Goal: Task Accomplishment & Management: Manage account settings

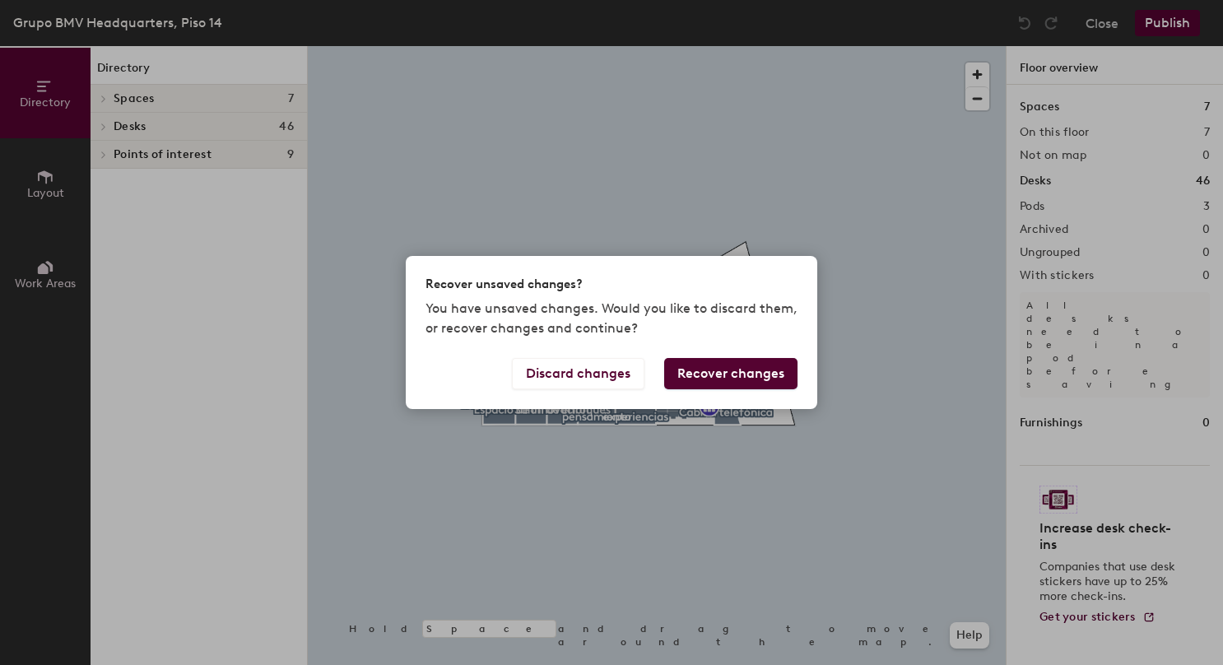
click at [699, 370] on button "Recover changes" at bounding box center [730, 373] width 133 height 31
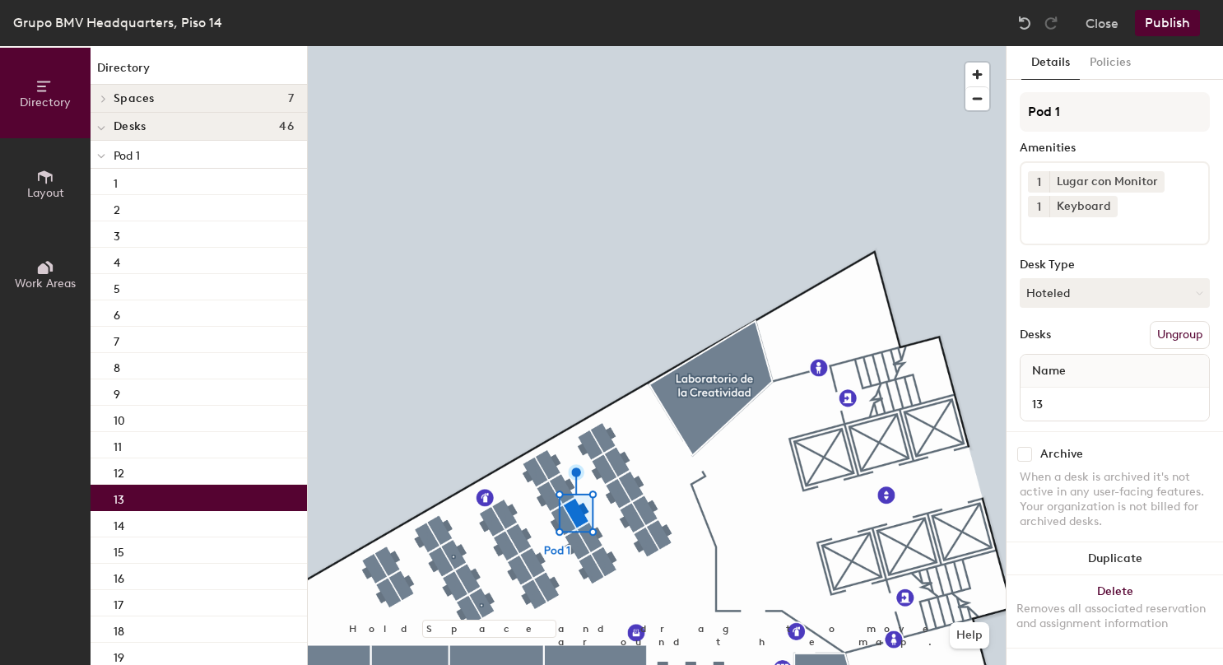
click at [1027, 457] on input "checkbox" at bounding box center [1024, 454] width 15 height 15
checkbox input "true"
click at [1118, 59] on button "Policies" at bounding box center [1109, 63] width 61 height 34
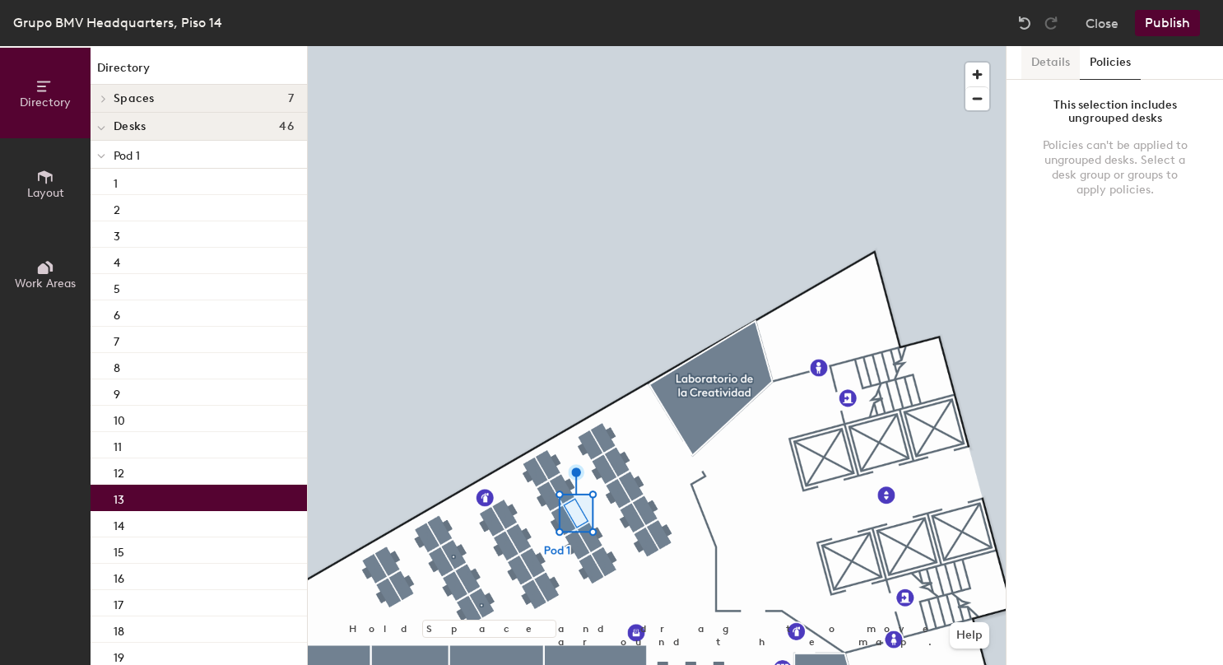
click at [1043, 60] on button "Details" at bounding box center [1050, 63] width 58 height 34
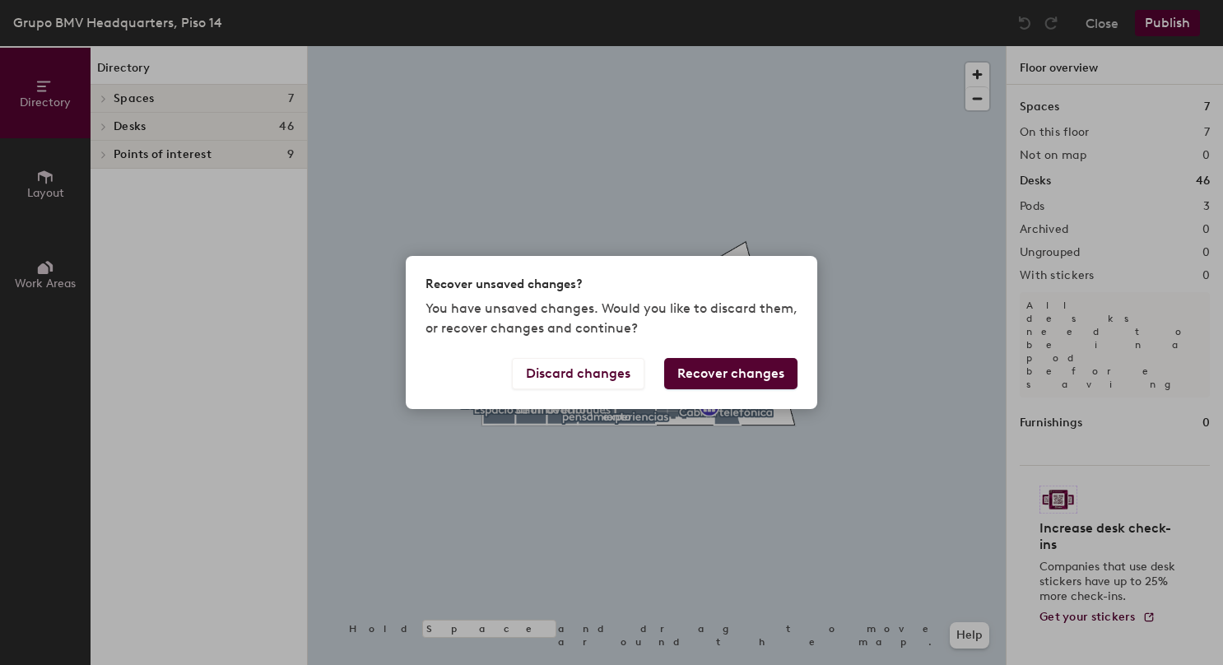
click at [681, 375] on button "Recover changes" at bounding box center [730, 373] width 133 height 31
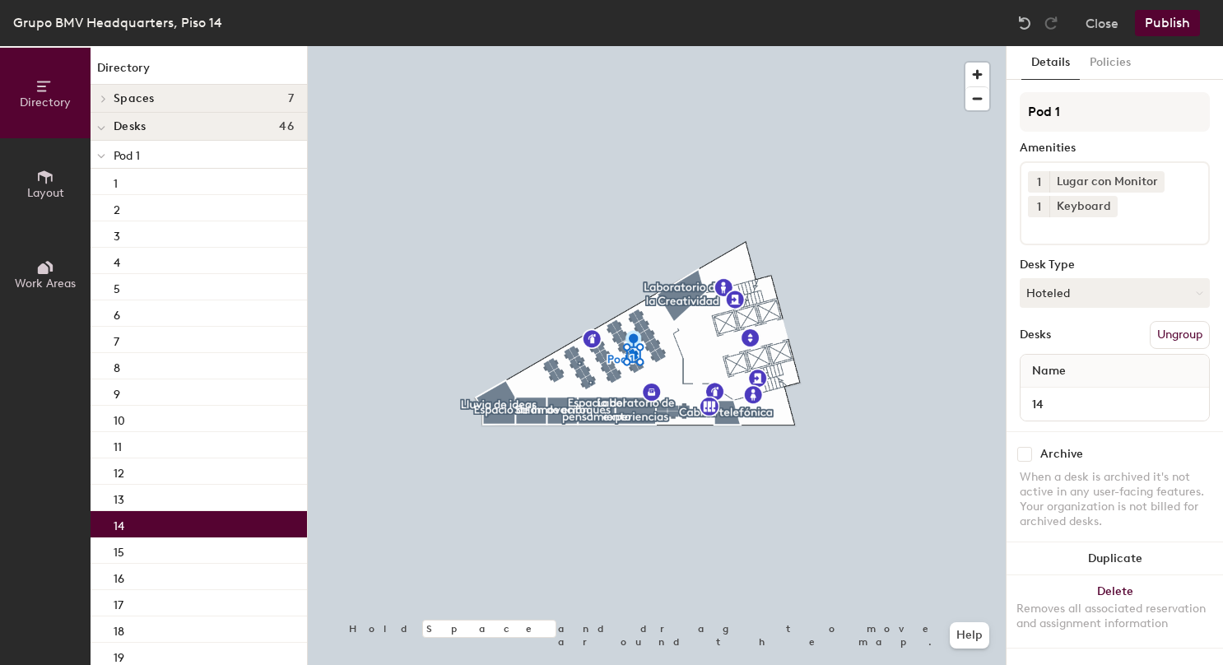
click at [1026, 452] on input "checkbox" at bounding box center [1024, 454] width 15 height 15
checkbox input "true"
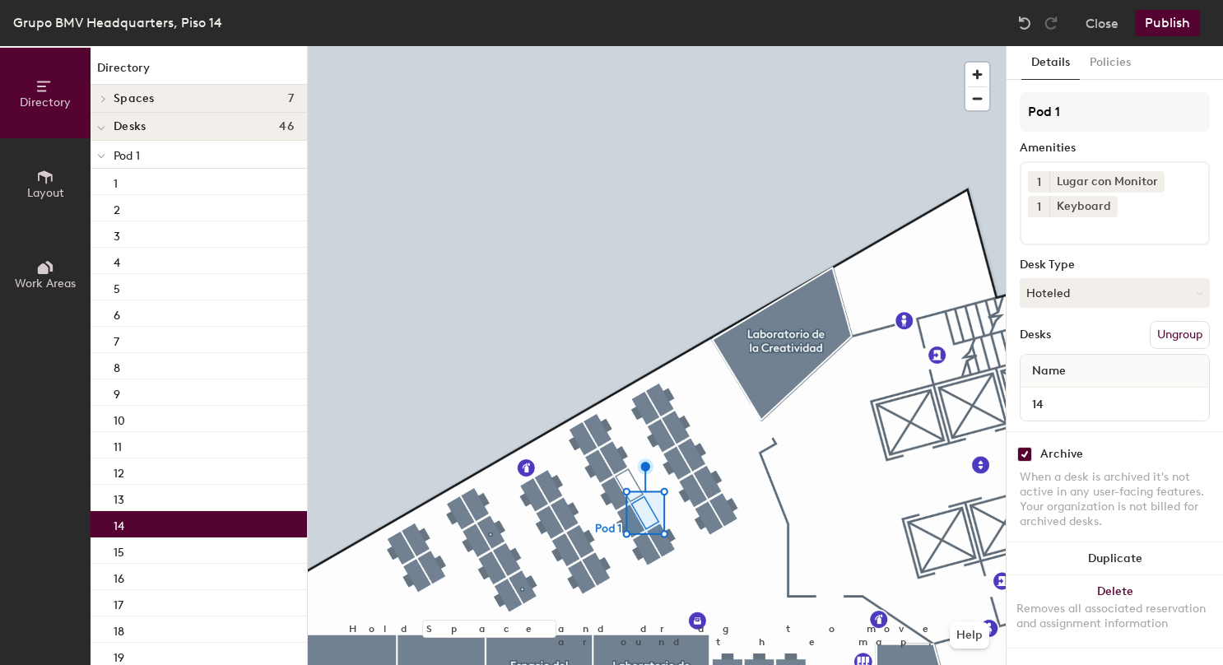
scroll to position [9, 0]
click at [1151, 328] on button "Ungroup" at bounding box center [1179, 335] width 60 height 28
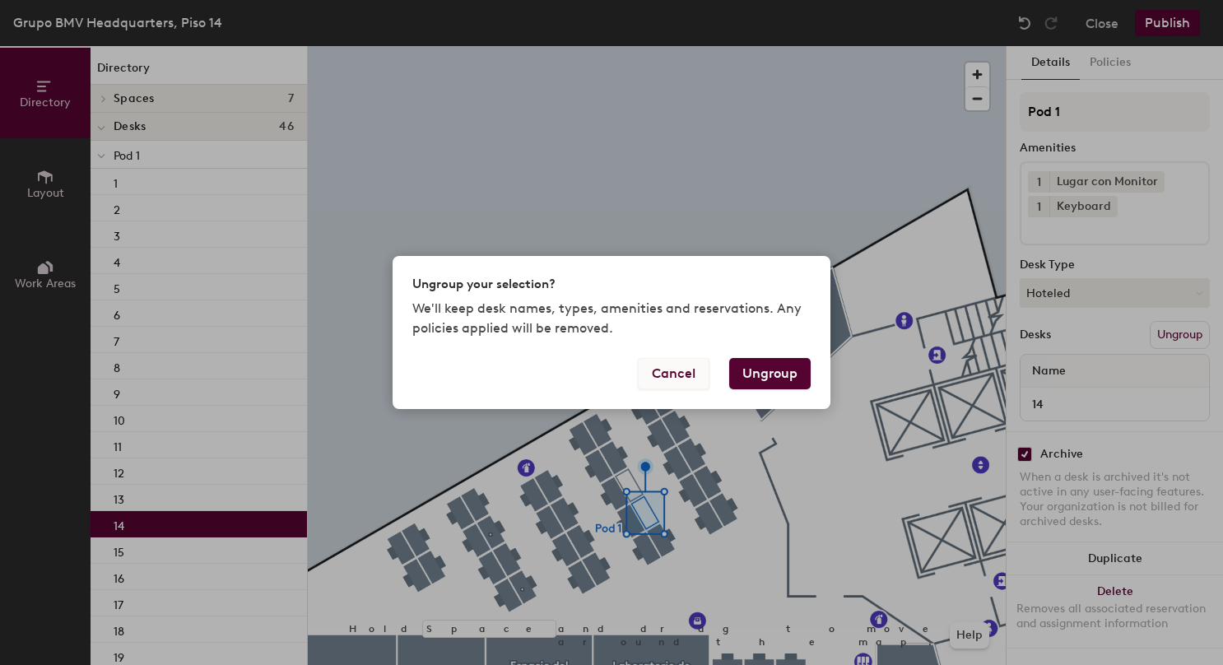
click at [673, 383] on button "Cancel" at bounding box center [674, 373] width 72 height 31
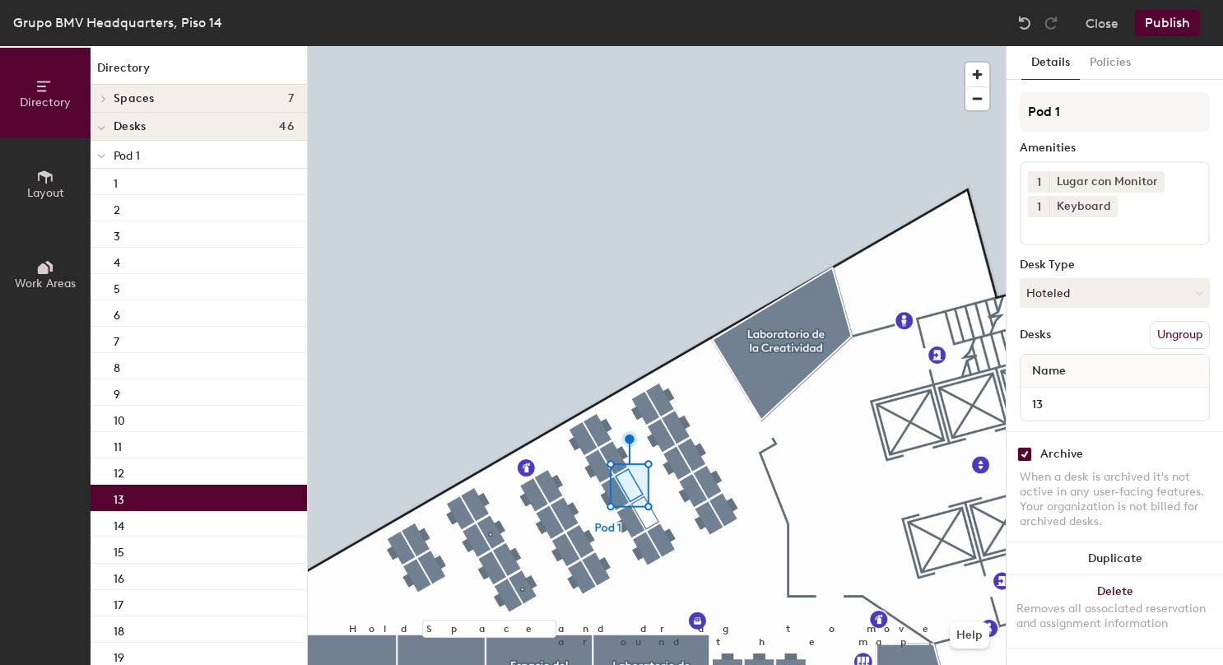
click at [1026, 447] on input "checkbox" at bounding box center [1024, 454] width 15 height 15
checkbox input "false"
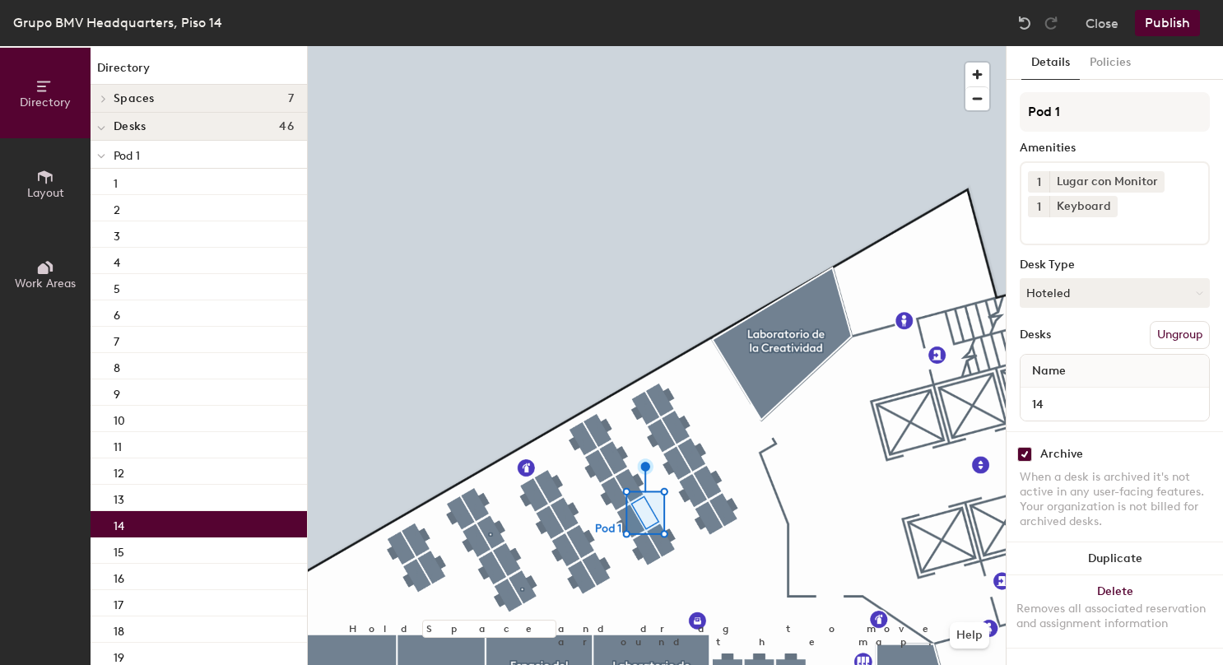
click at [1024, 447] on input "checkbox" at bounding box center [1024, 454] width 15 height 15
checkbox input "false"
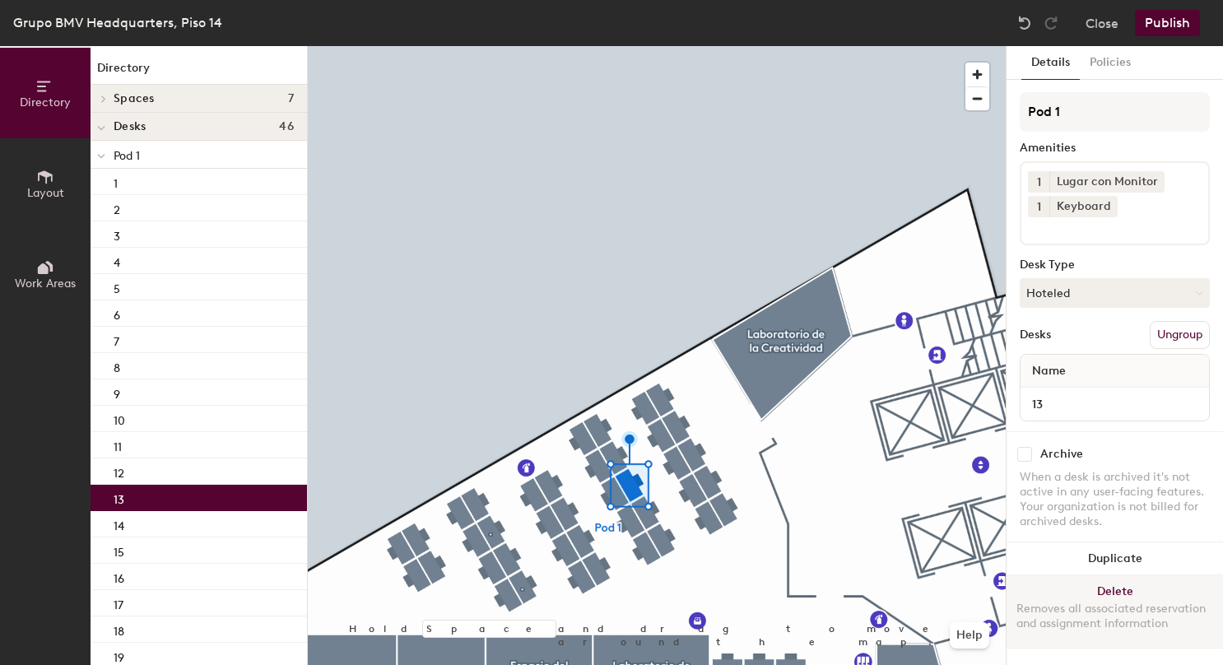
click at [1084, 580] on button "Delete Removes all associated reservation and assignment information" at bounding box center [1114, 611] width 216 height 72
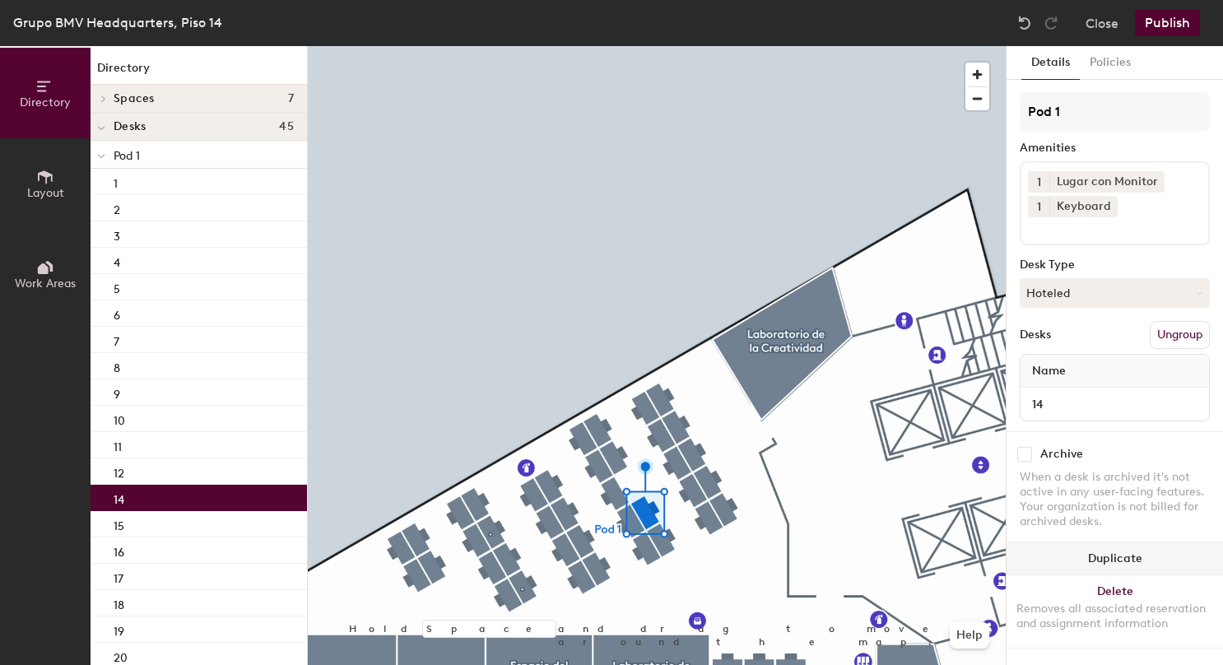
click at [1062, 550] on button "Duplicate" at bounding box center [1114, 558] width 216 height 33
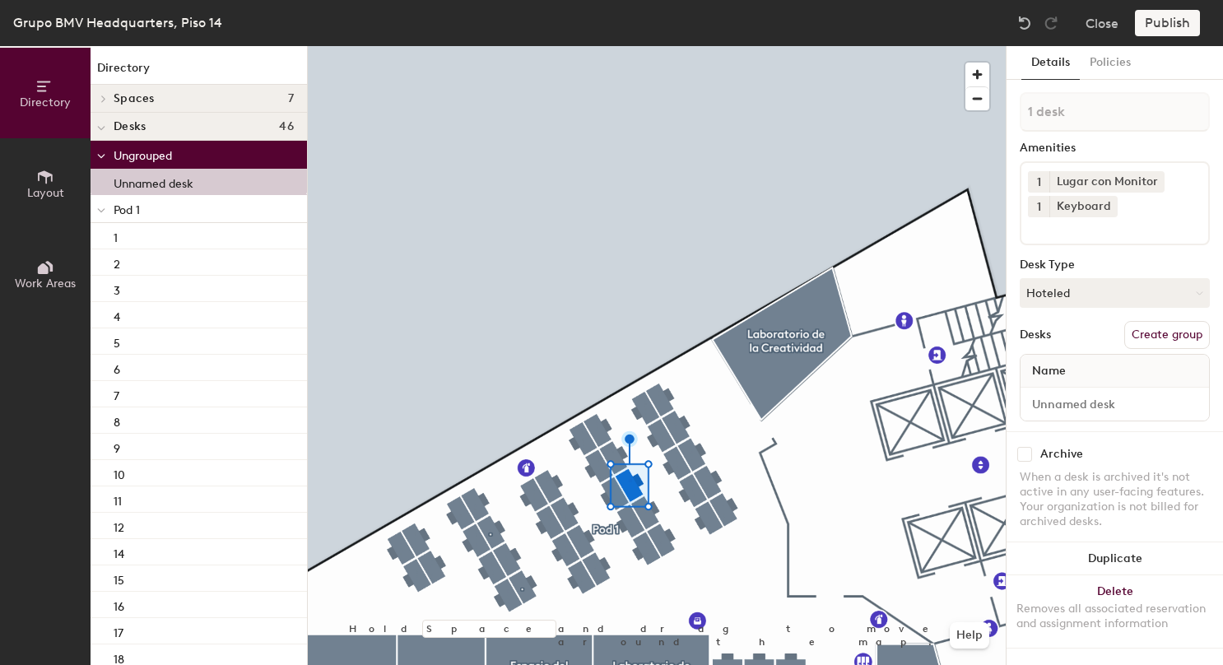
click at [629, 46] on div at bounding box center [657, 46] width 698 height 0
click at [1075, 405] on input at bounding box center [1114, 403] width 182 height 23
type input "13"
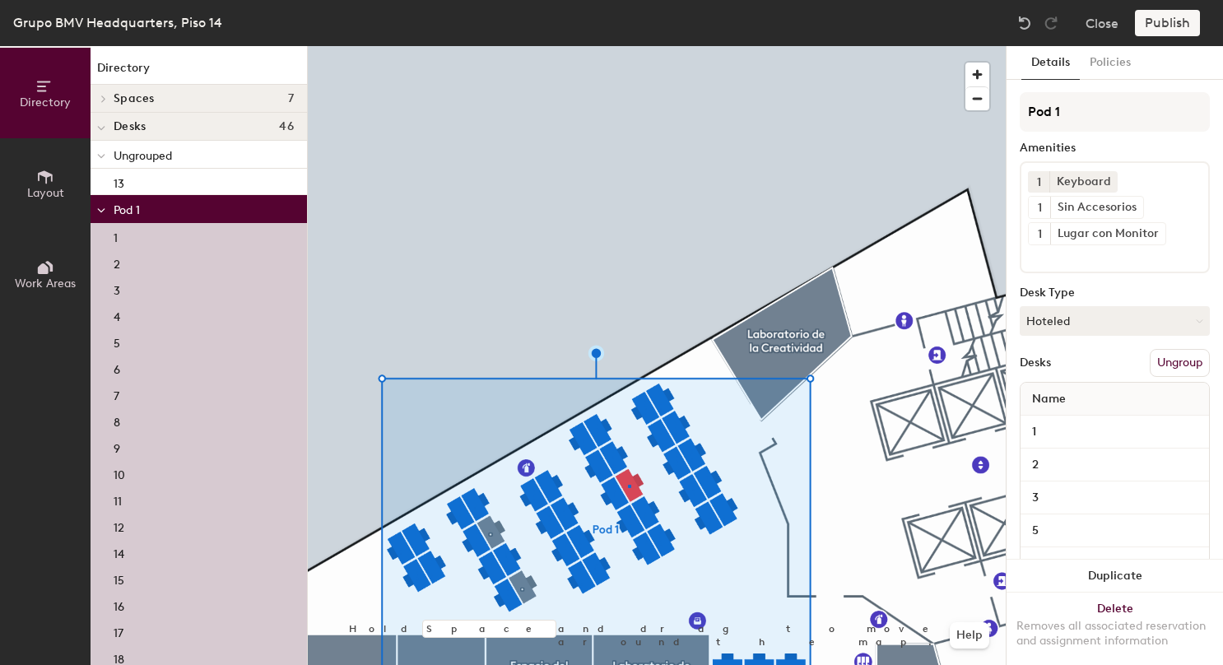
click at [628, 46] on div at bounding box center [657, 46] width 698 height 0
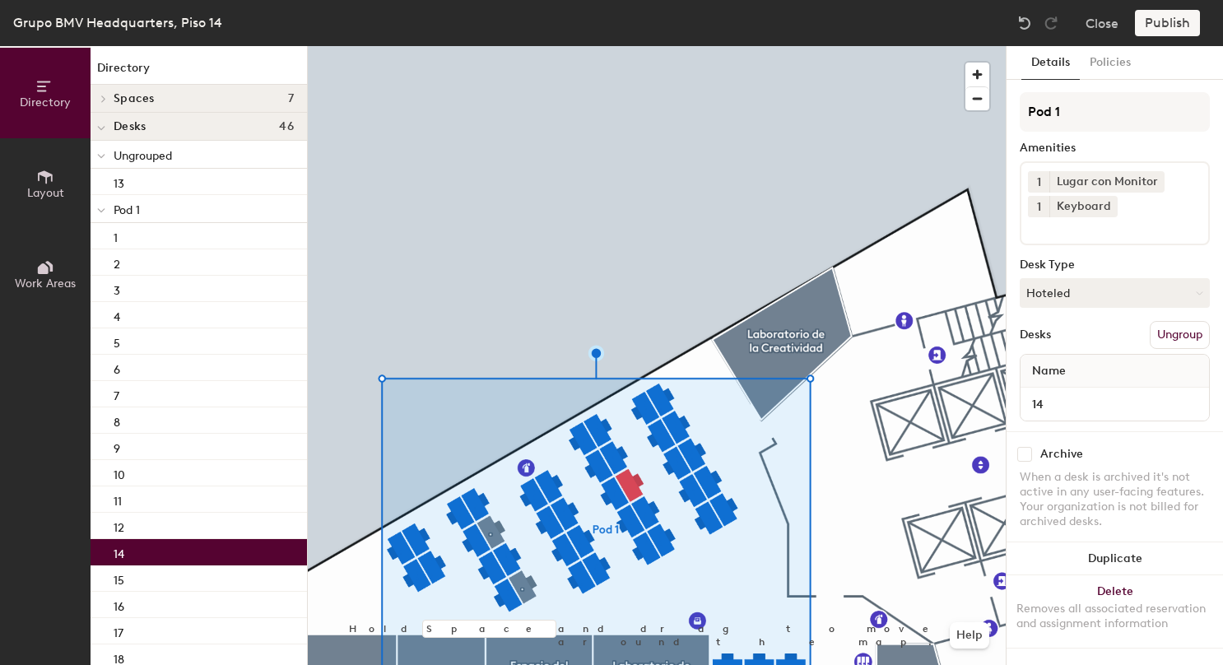
click at [652, 46] on div at bounding box center [657, 46] width 698 height 0
click at [648, 46] on div at bounding box center [657, 46] width 698 height 0
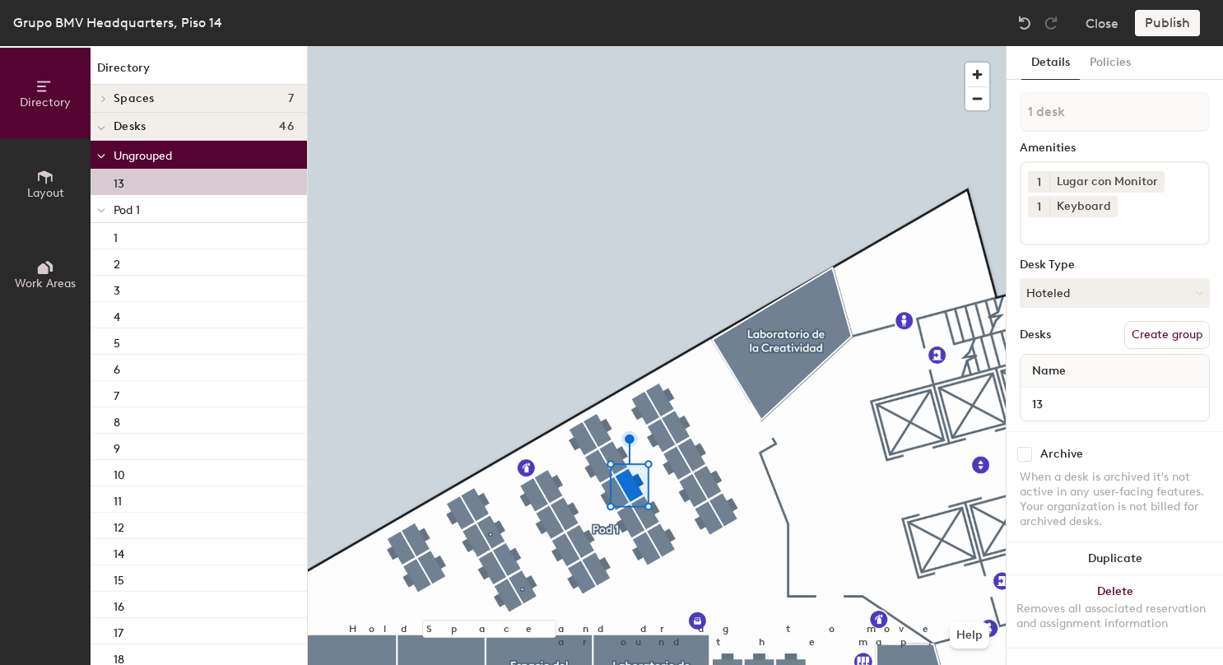
click at [225, 216] on p "Pod 1" at bounding box center [204, 208] width 180 height 21
click at [217, 495] on div "Directory Layout Work Areas Directory Spaces 7 Cabina telefónica Espacio de inn…" at bounding box center [611, 355] width 1223 height 619
click at [1159, 337] on button "Create group" at bounding box center [1167, 335] width 86 height 28
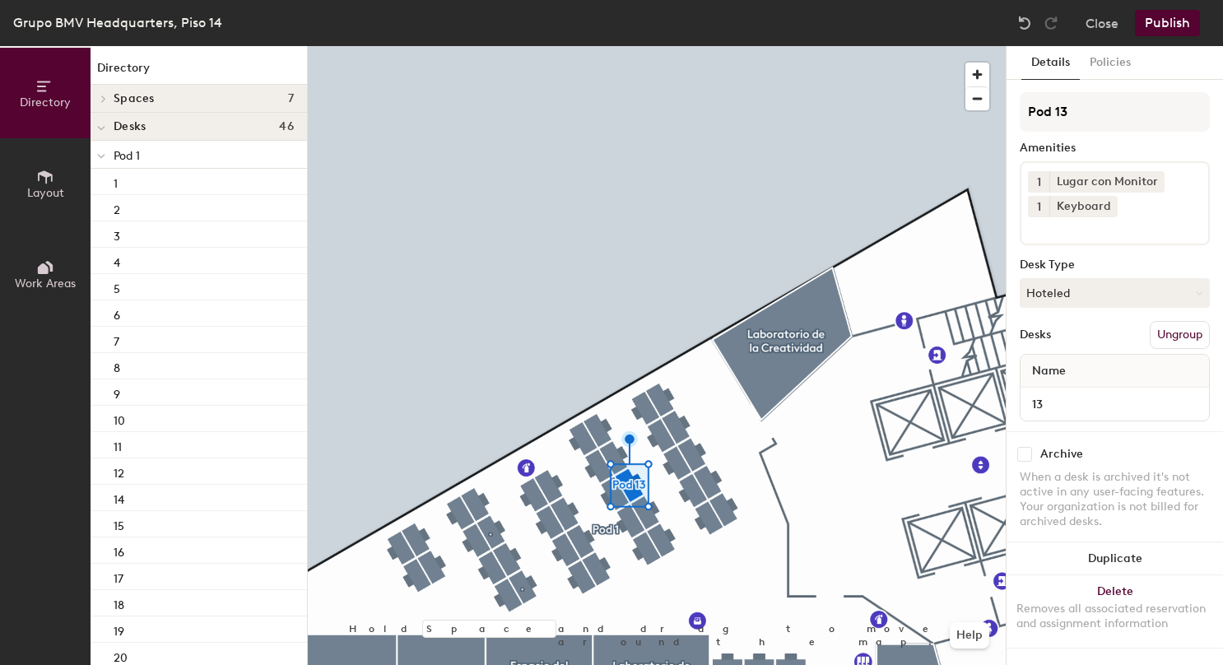
type input "Pod 13"
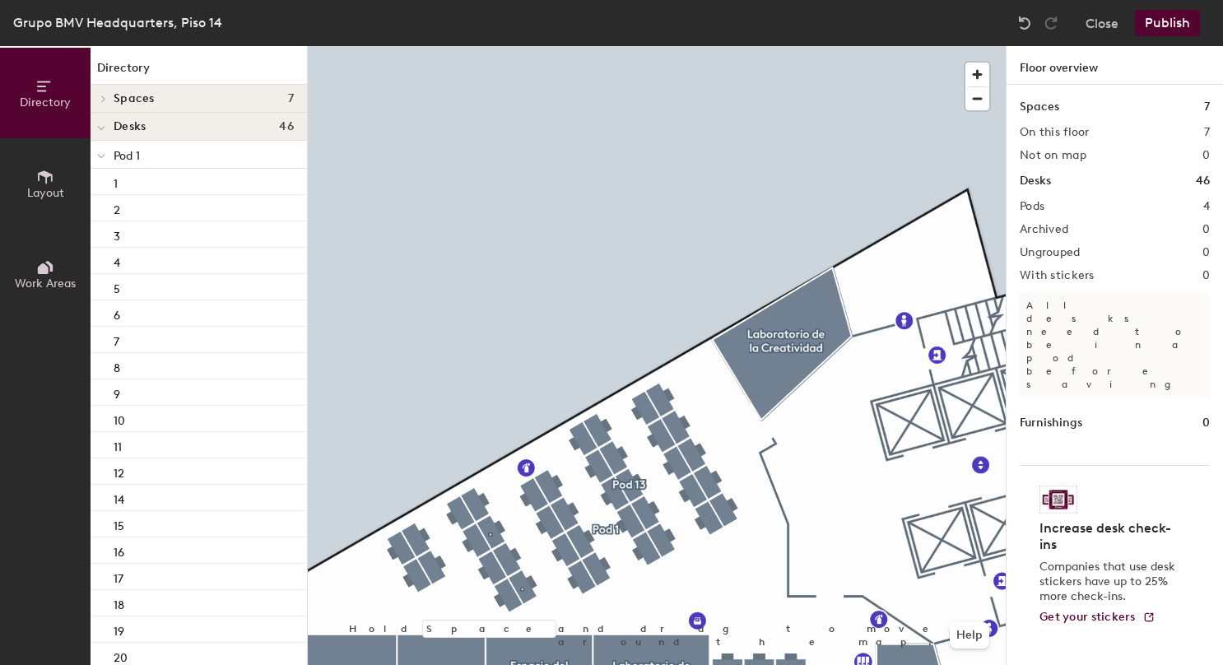
click at [171, 155] on p "Pod 1" at bounding box center [204, 154] width 180 height 21
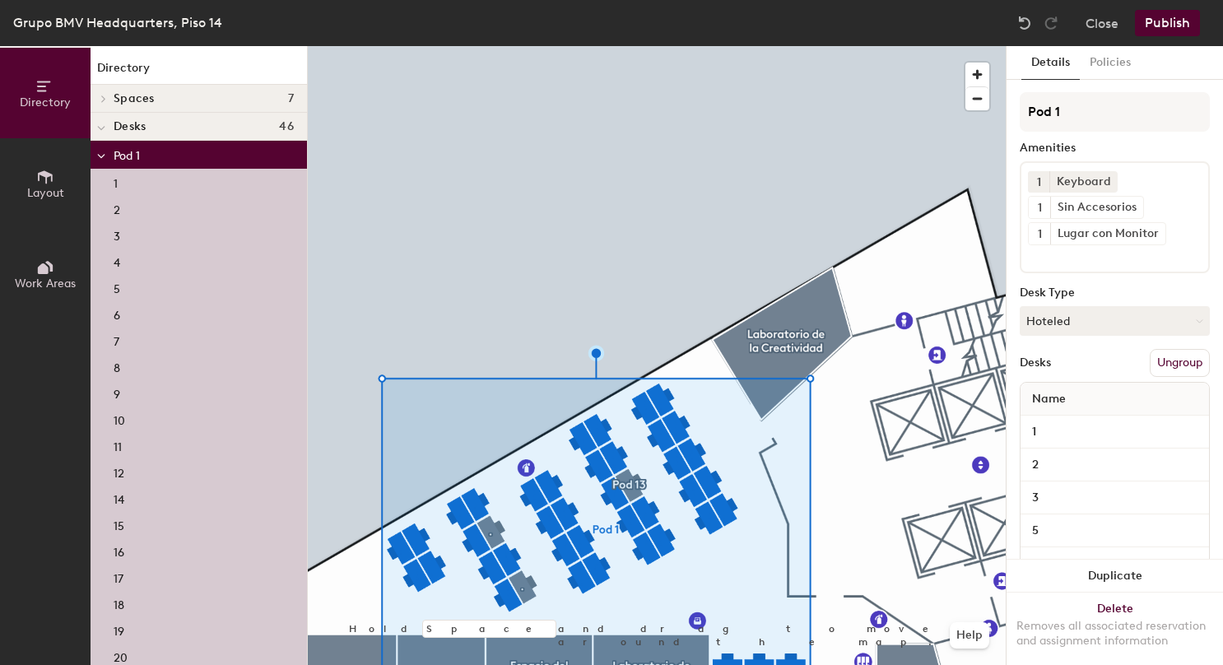
click at [171, 155] on p "Pod 1" at bounding box center [204, 154] width 180 height 21
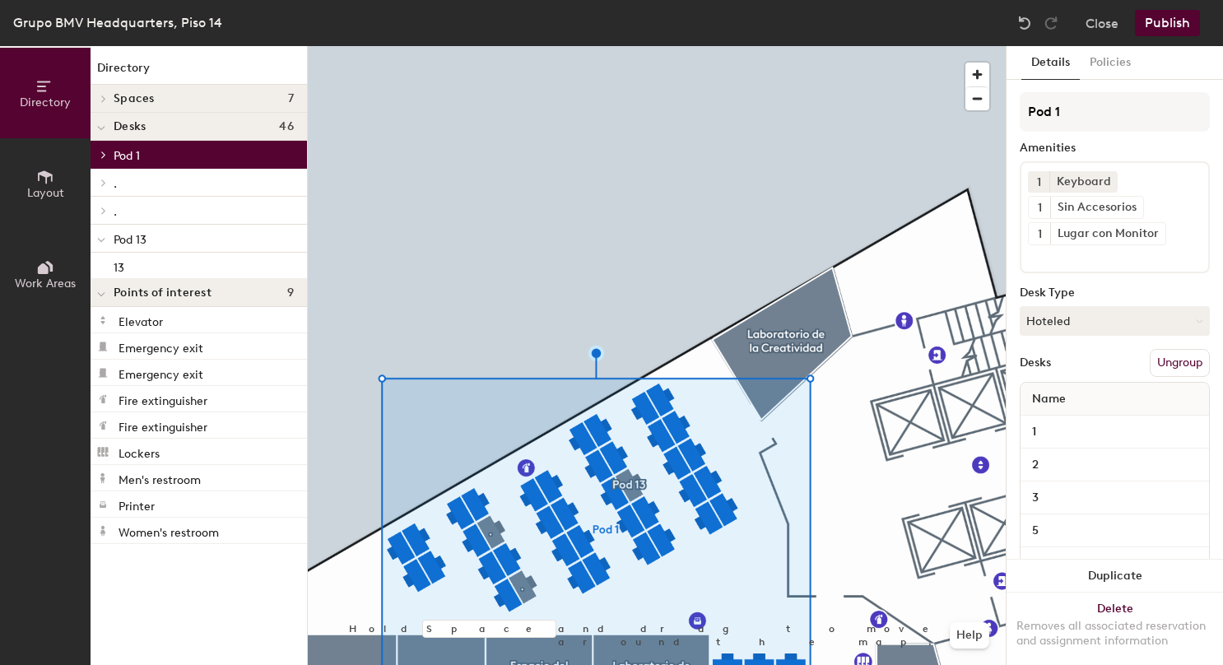
click at [163, 156] on p "Pod 1" at bounding box center [204, 154] width 180 height 21
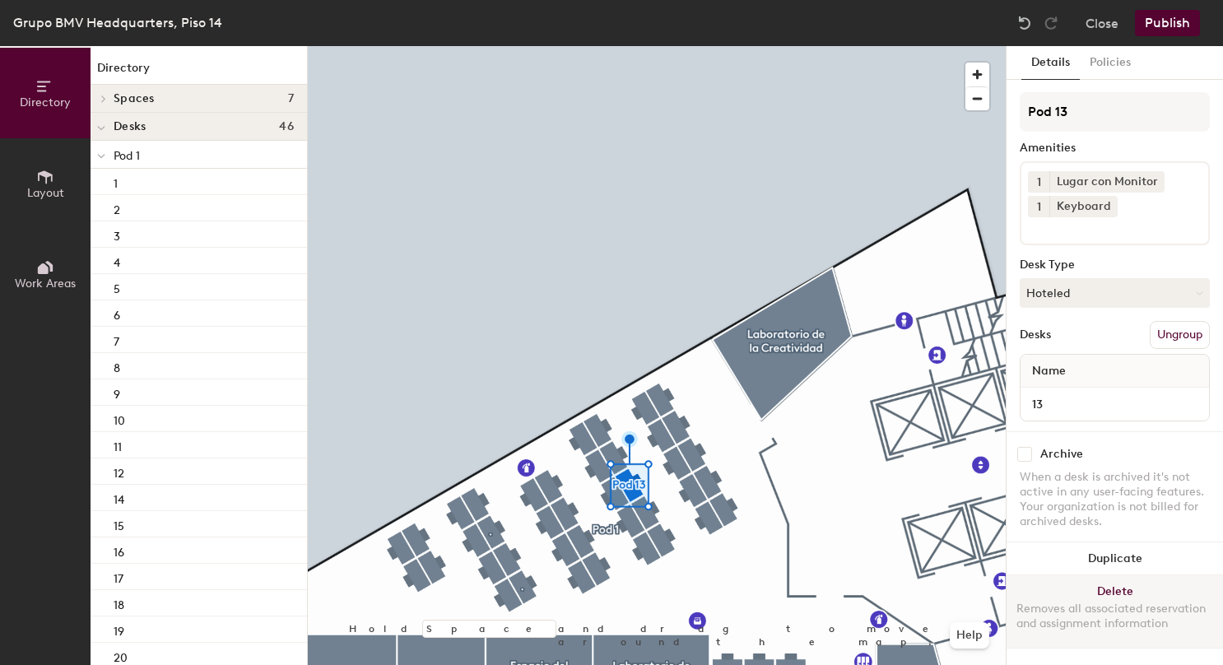
click at [1119, 585] on button "Delete Removes all associated reservation and assignment information" at bounding box center [1114, 611] width 216 height 72
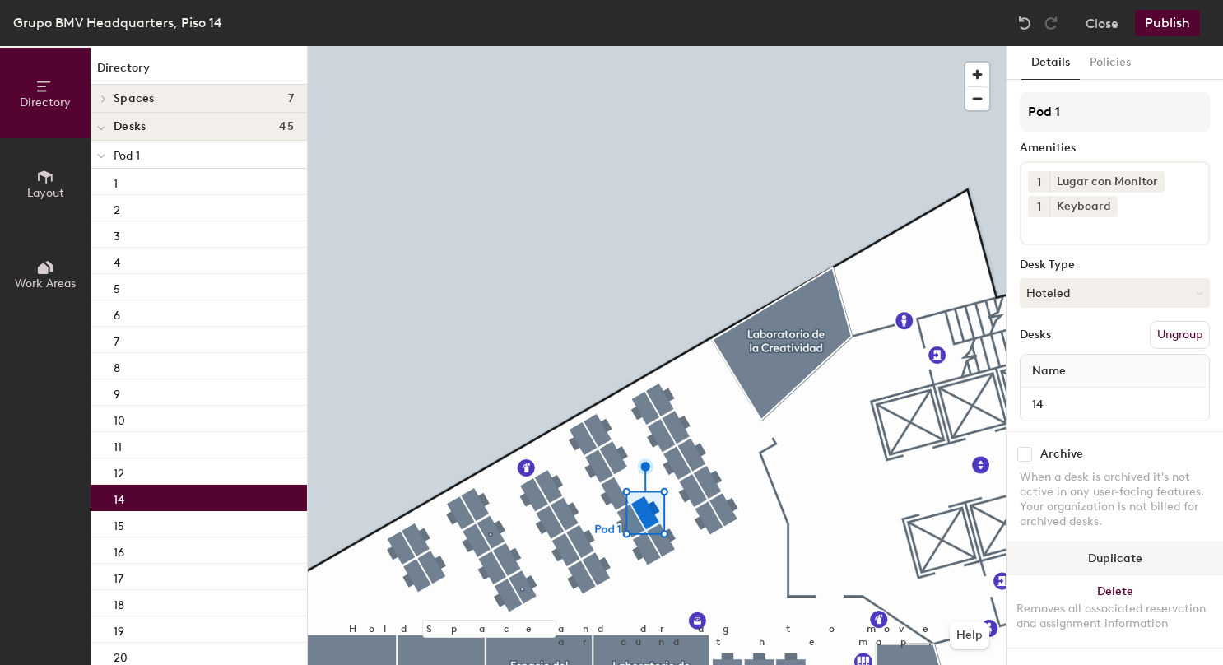
click at [1117, 553] on button "Duplicate" at bounding box center [1114, 558] width 216 height 33
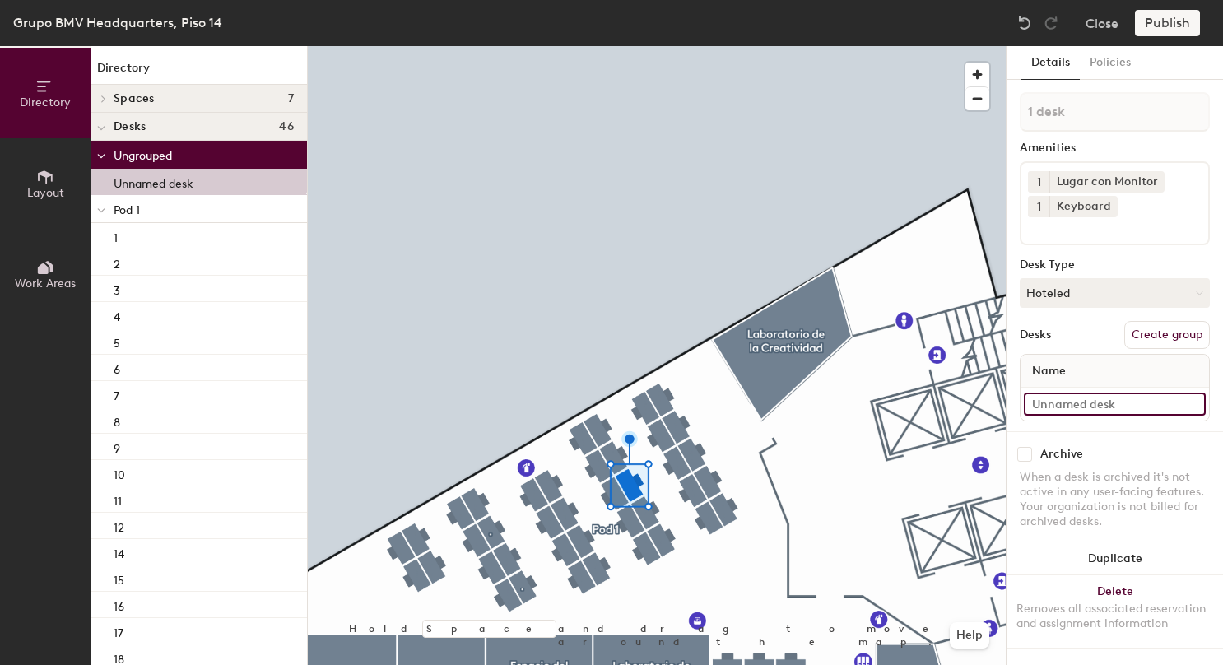
click at [1122, 405] on input at bounding box center [1114, 403] width 182 height 23
type input "13"
click at [1086, 291] on button "Hoteled" at bounding box center [1114, 293] width 190 height 30
click at [1165, 341] on button "Create group" at bounding box center [1167, 335] width 86 height 28
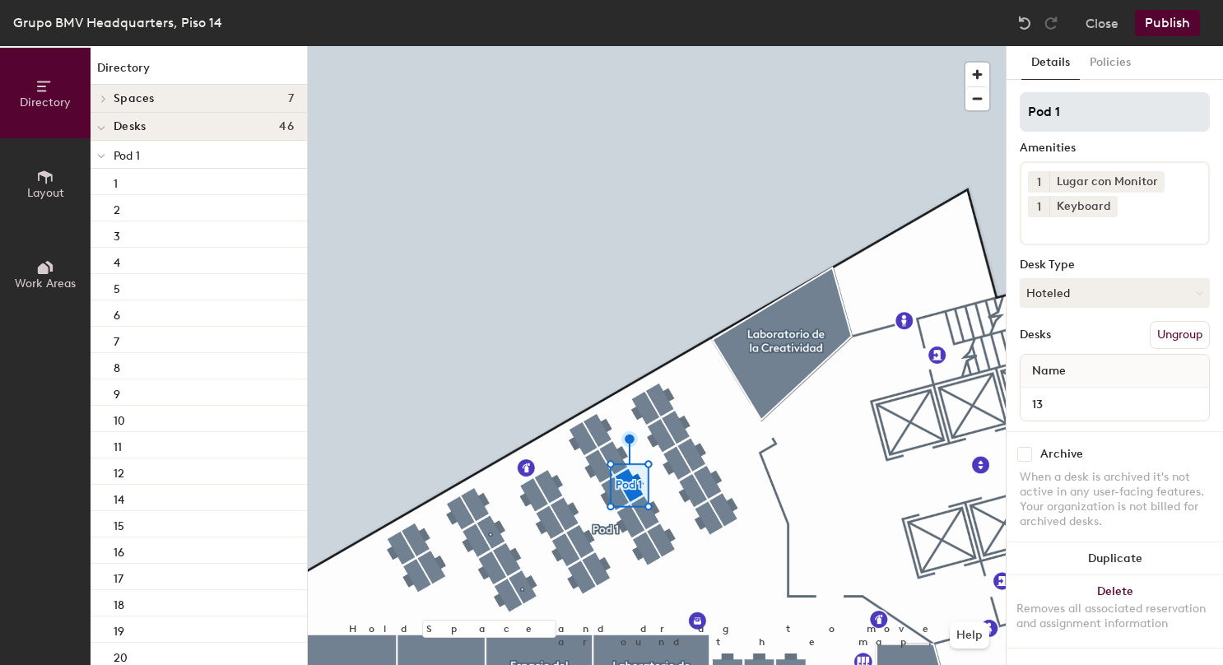
type input "Pod 1"
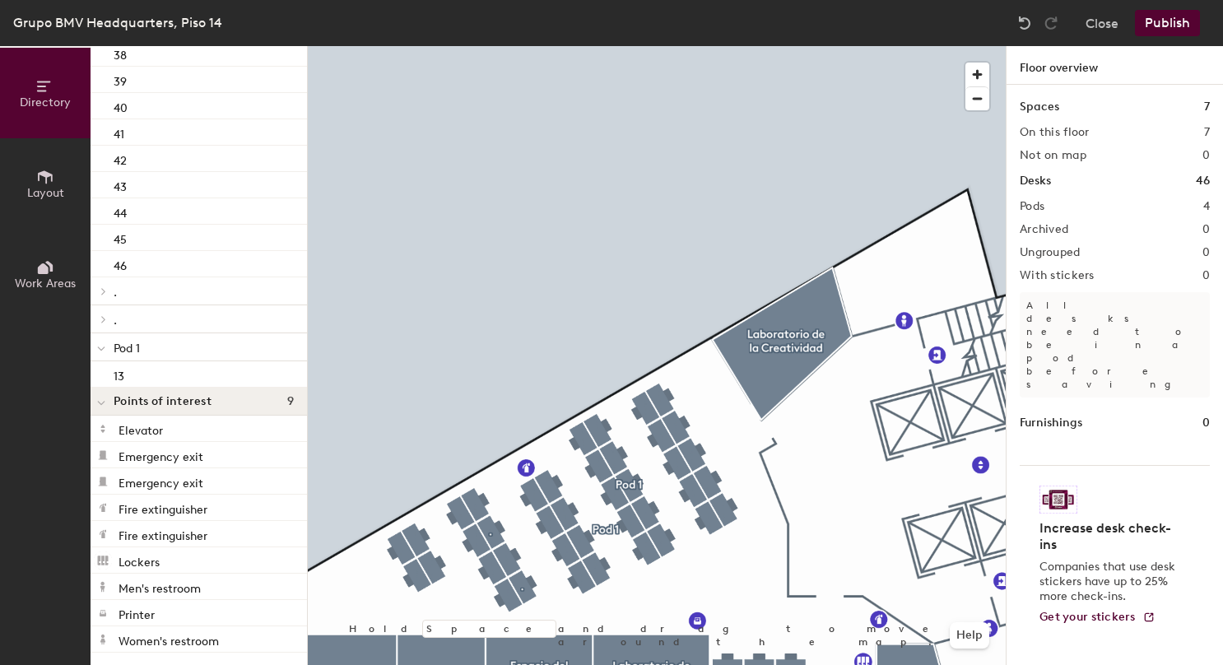
scroll to position [929, 0]
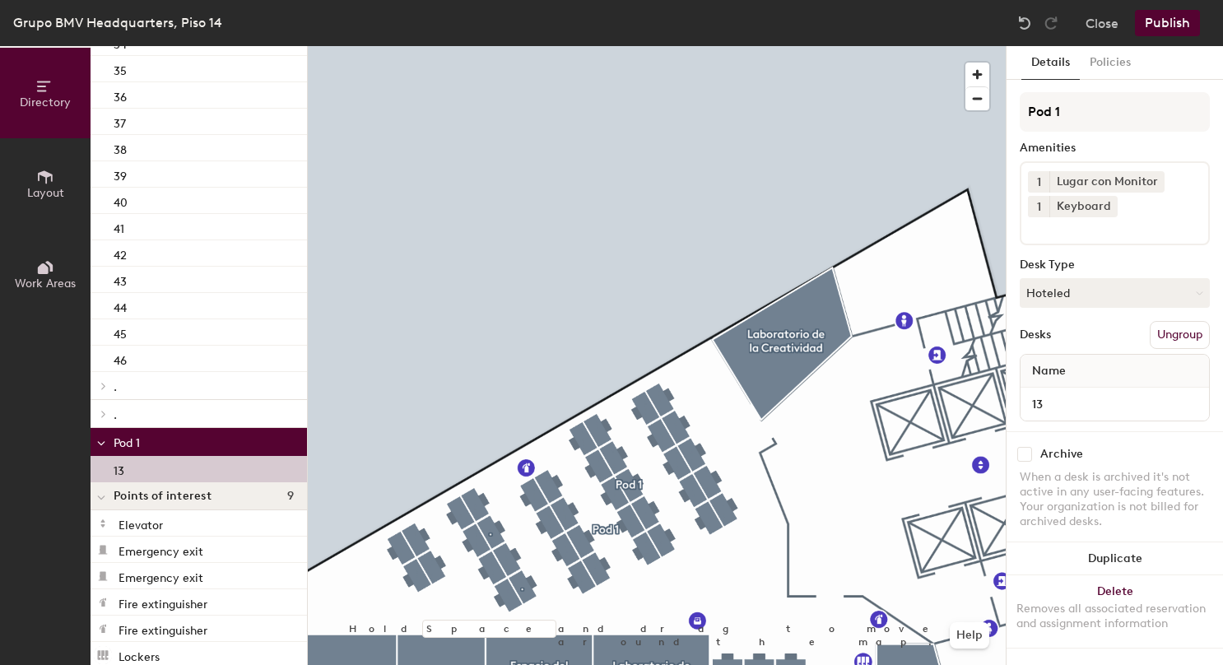
click at [128, 464] on div "13" at bounding box center [198, 469] width 216 height 26
drag, startPoint x: 128, startPoint y: 464, endPoint x: 149, endPoint y: 346, distance: 120.2
click at [109, 383] on span at bounding box center [102, 386] width 14 height 8
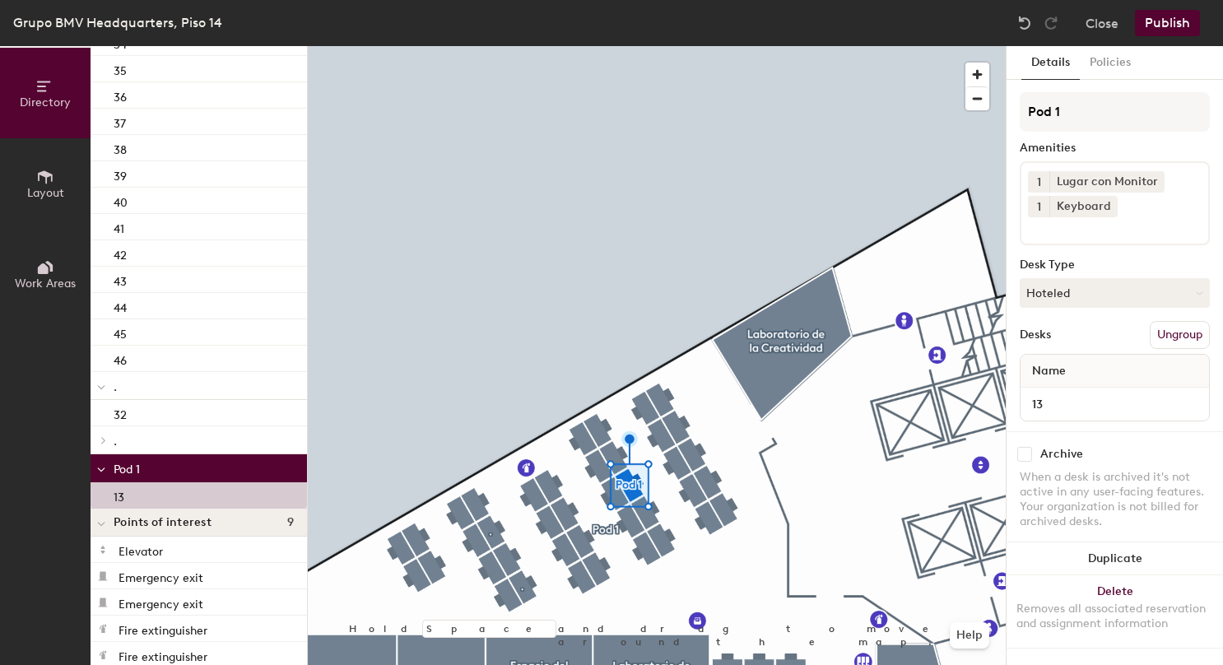
click at [109, 383] on div at bounding box center [100, 385] width 21 height 27
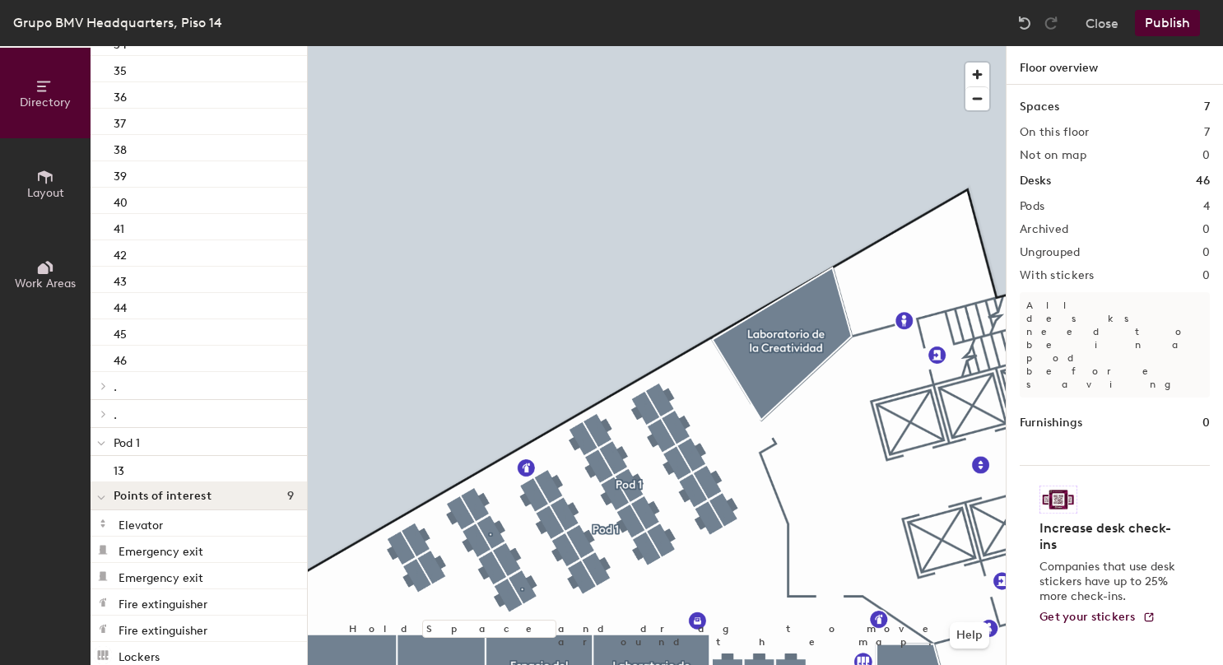
click at [1167, 23] on button "Publish" at bounding box center [1167, 23] width 65 height 26
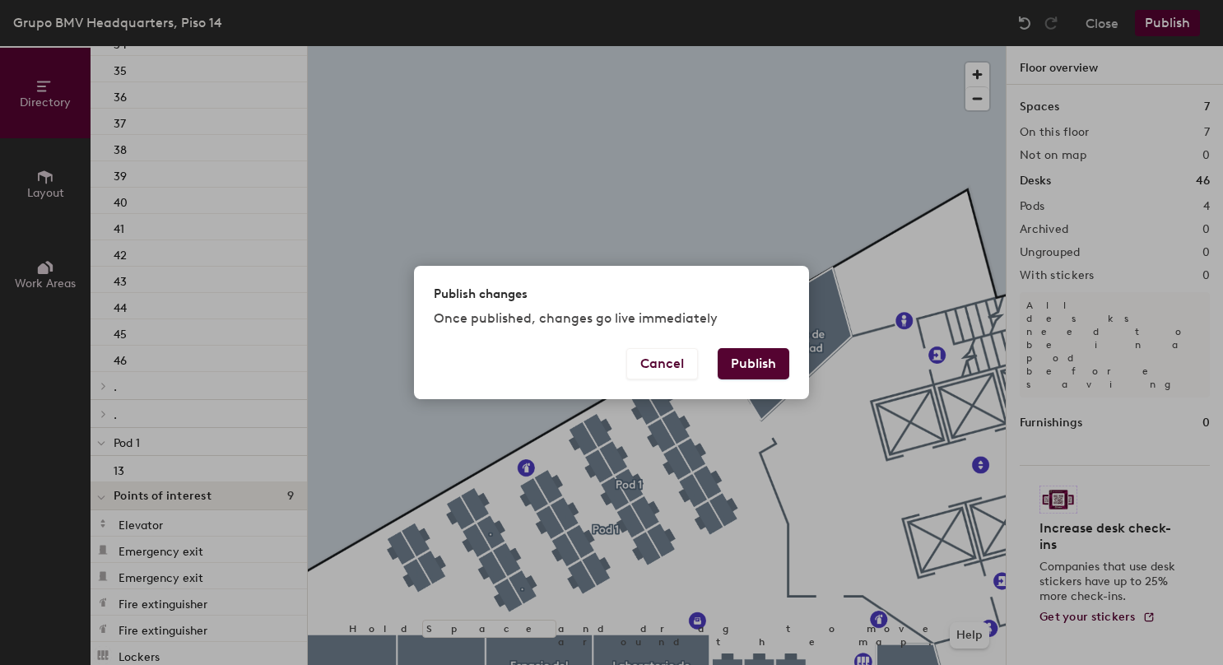
click at [752, 366] on button "Publish" at bounding box center [753, 363] width 72 height 31
